Goal: Find specific page/section: Find specific page/section

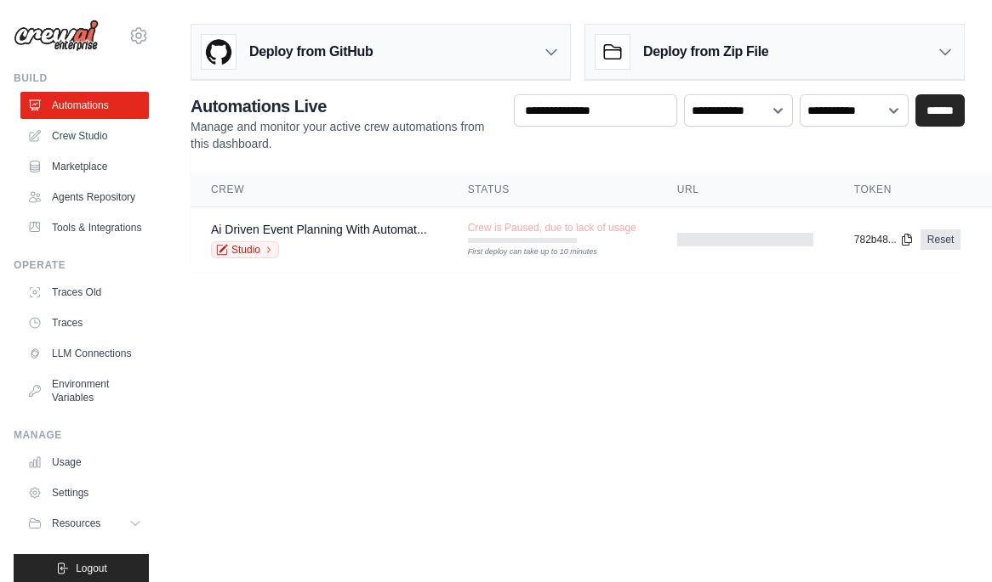
click at [263, 239] on div "Ai Driven Event Planning With Automat... Studio" at bounding box center [319, 239] width 216 height 37
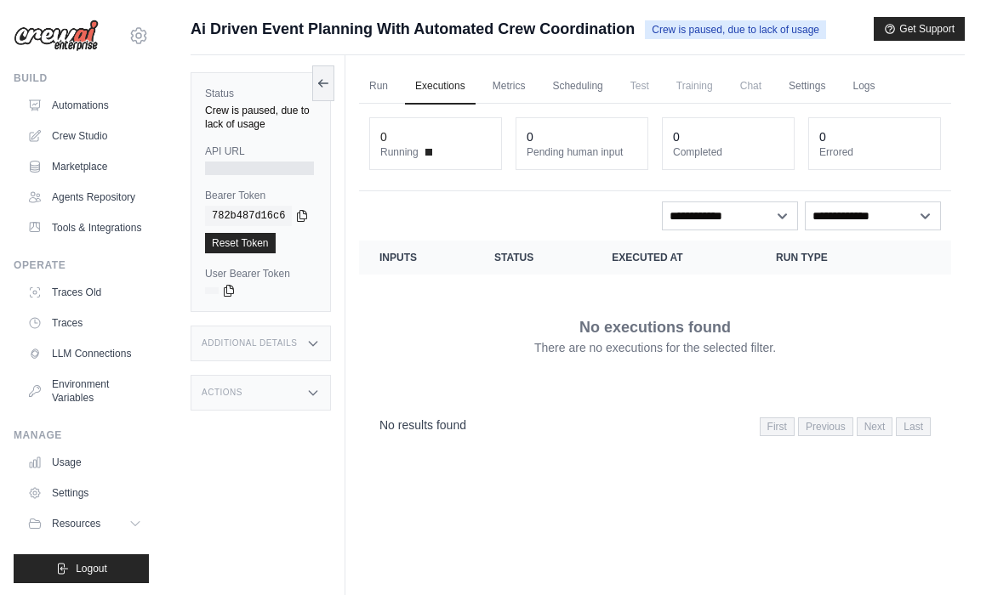
click at [105, 134] on link "Crew Studio" at bounding box center [84, 135] width 128 height 27
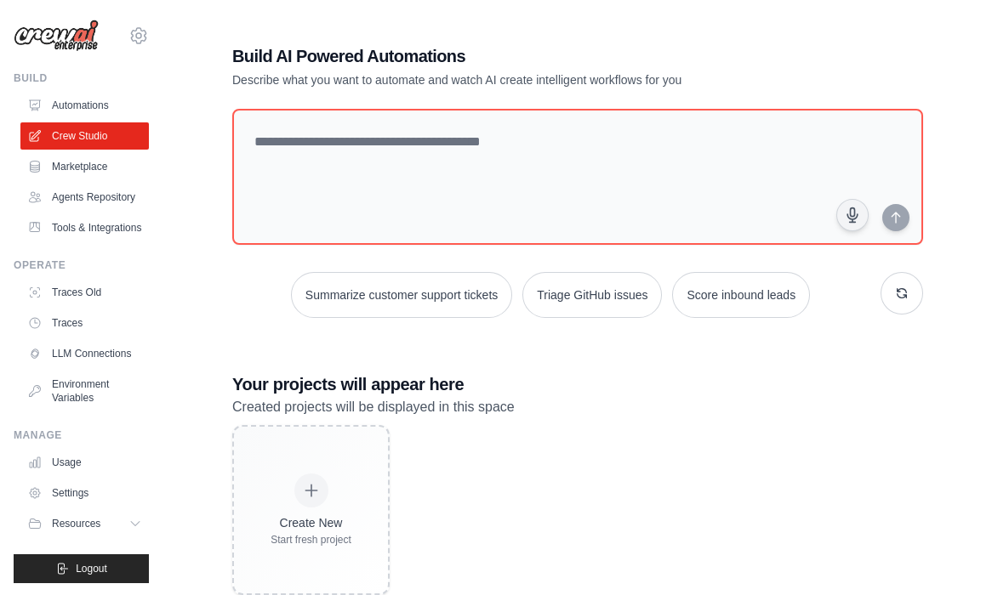
scroll to position [43, 0]
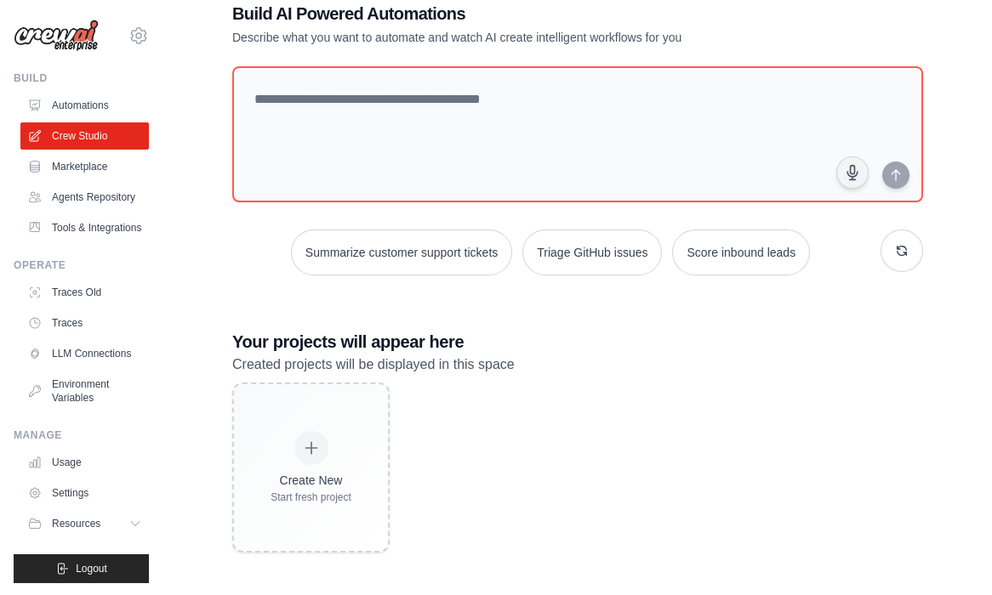
click at [73, 113] on link "Automations" at bounding box center [84, 105] width 128 height 27
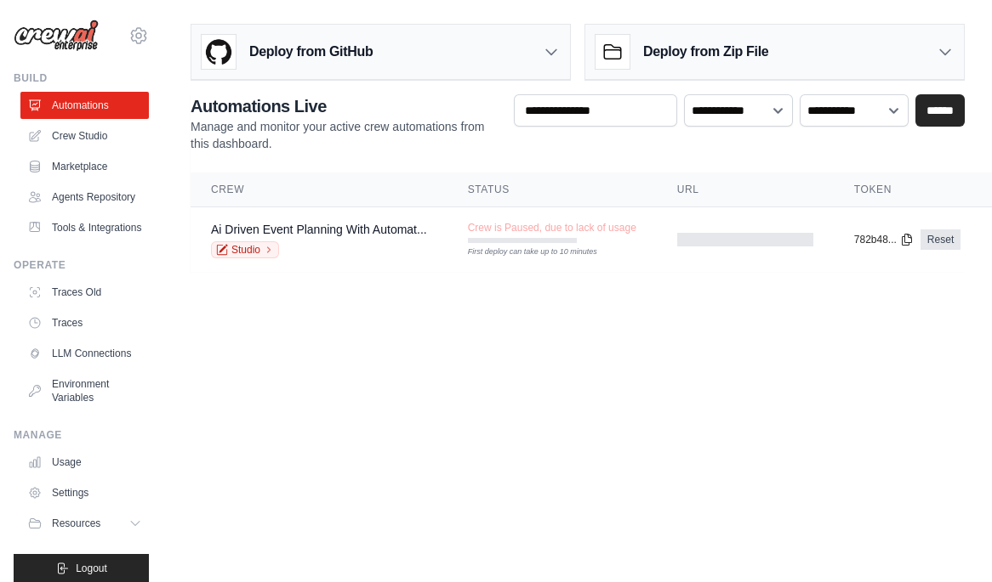
click at [247, 253] on link "Studio" at bounding box center [245, 250] width 68 height 17
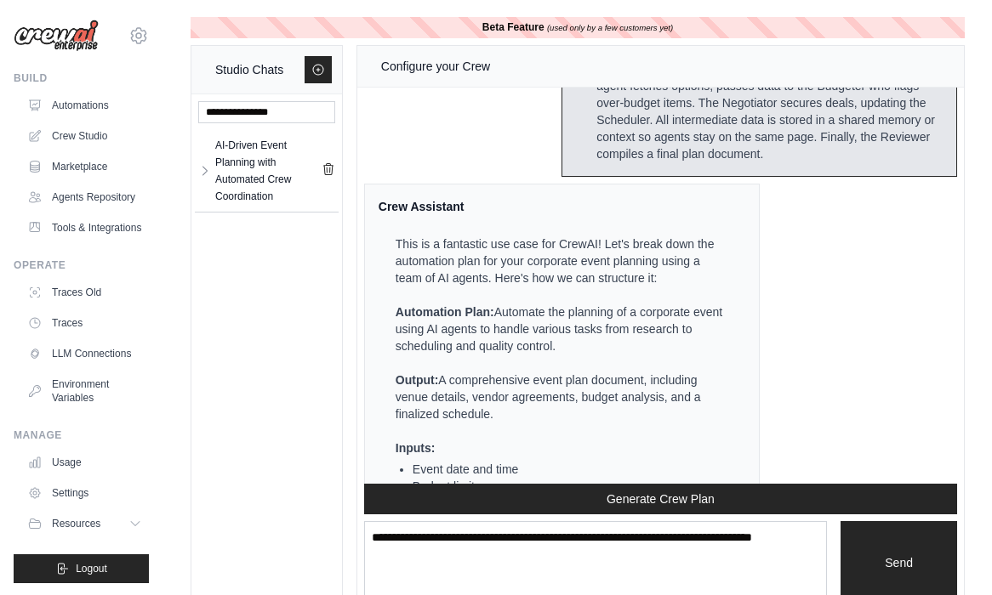
scroll to position [424, 0]
